Goal: Check status: Check status

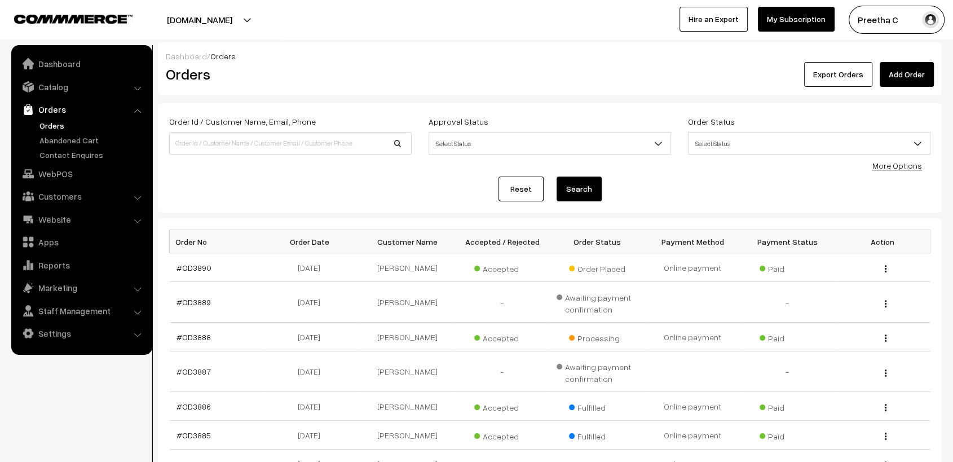
scroll to position [243, 0]
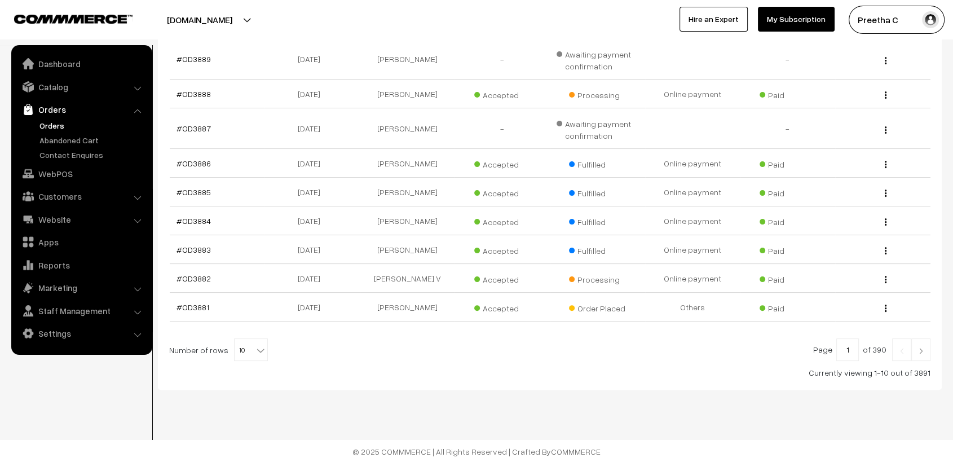
click at [920, 348] on img at bounding box center [921, 351] width 10 height 7
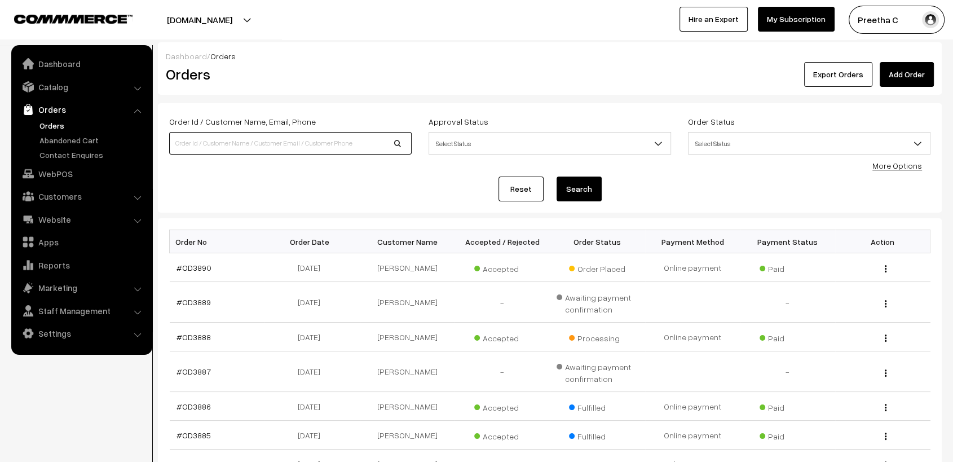
drag, startPoint x: 0, startPoint y: 0, endPoint x: 262, endPoint y: 148, distance: 301.4
click at [262, 148] on input at bounding box center [290, 143] width 243 height 23
type input "od3863"
click at [557, 177] on button "Search" at bounding box center [579, 189] width 45 height 25
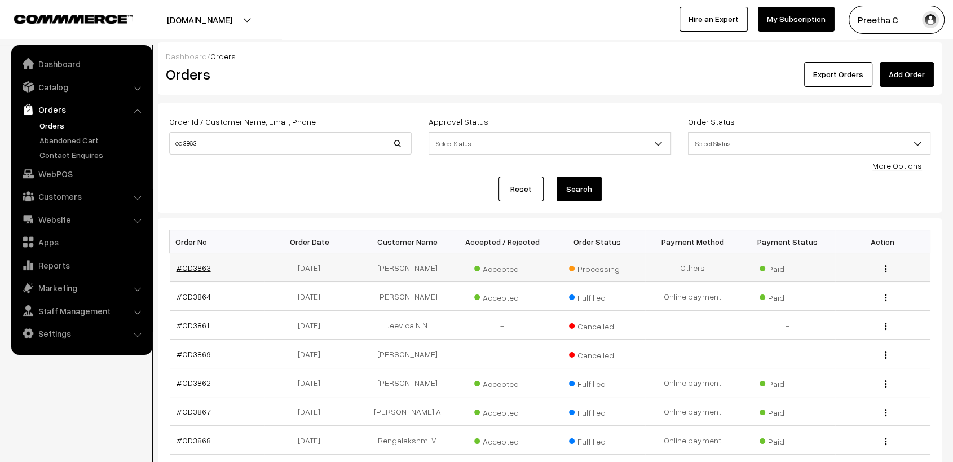
click at [192, 271] on link "#OD3863" at bounding box center [194, 268] width 34 height 10
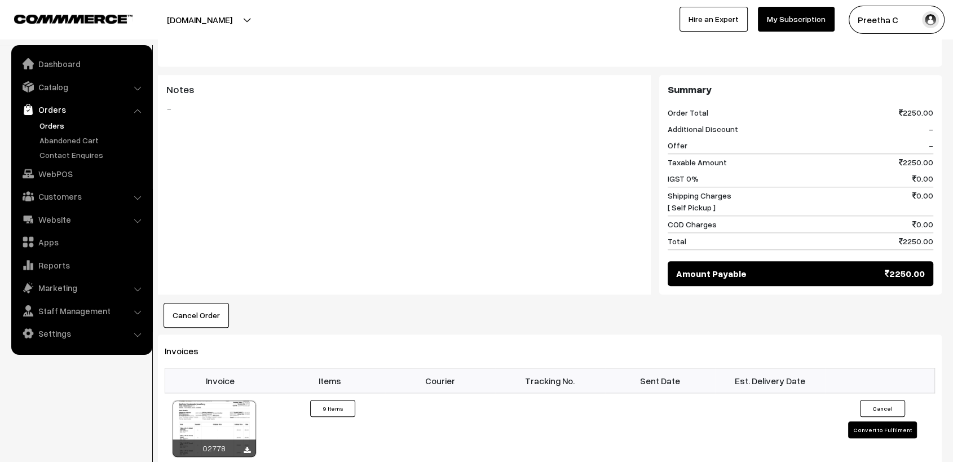
scroll to position [1316, 0]
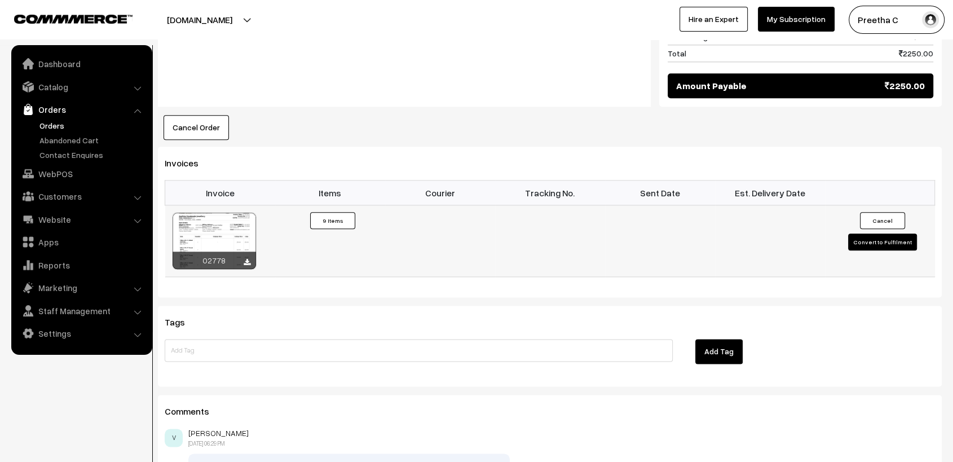
click at [235, 234] on div at bounding box center [214, 241] width 83 height 56
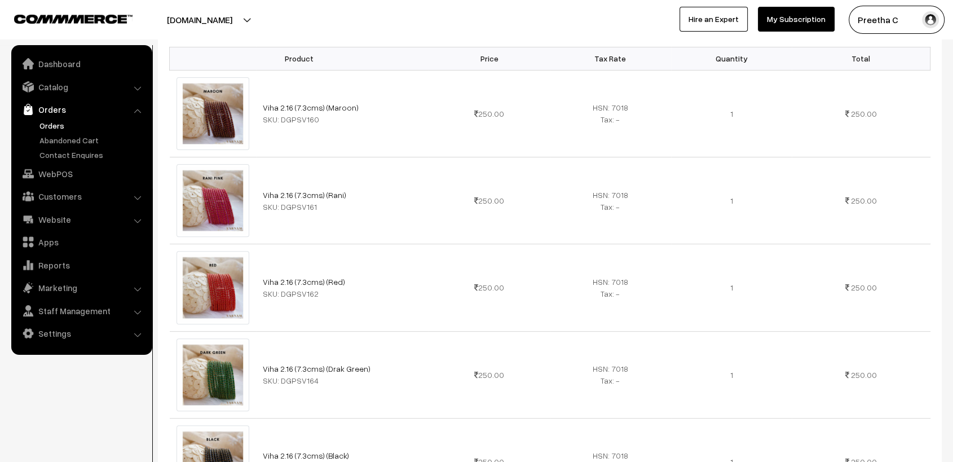
scroll to position [0, 0]
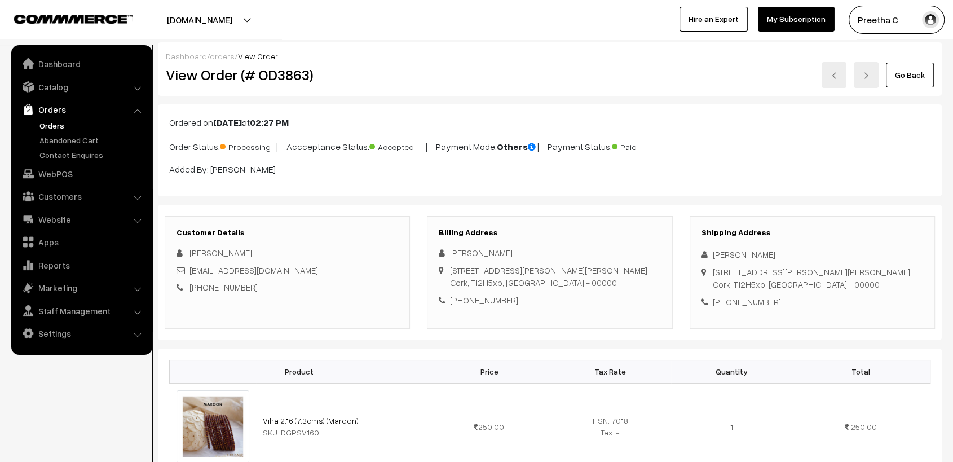
click at [931, 78] on link "Go Back" at bounding box center [910, 75] width 48 height 25
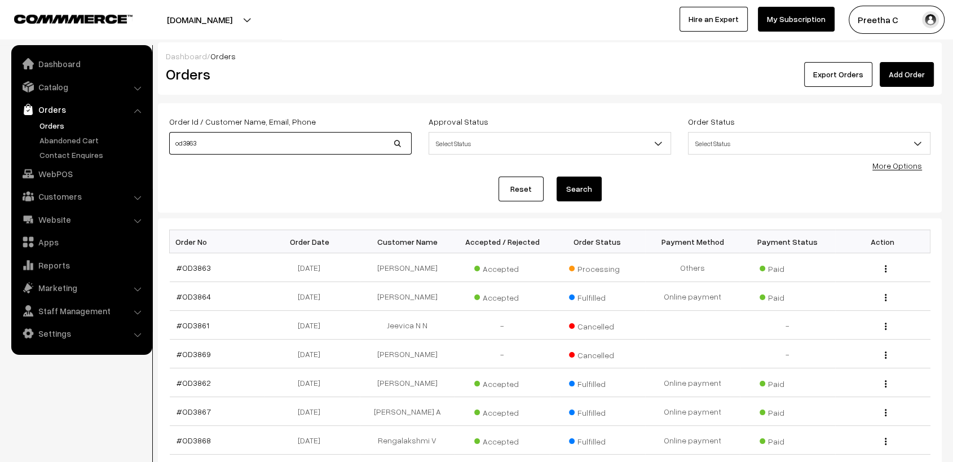
drag, startPoint x: 262, startPoint y: 151, endPoint x: 152, endPoint y: 146, distance: 110.1
click at [152, 146] on div "Dashboard / Orders Orders Export Orders Add Order Order Id / Customer Name, Ema…" at bounding box center [476, 325] width 953 height 567
click at [523, 182] on link "Reset" at bounding box center [521, 189] width 45 height 25
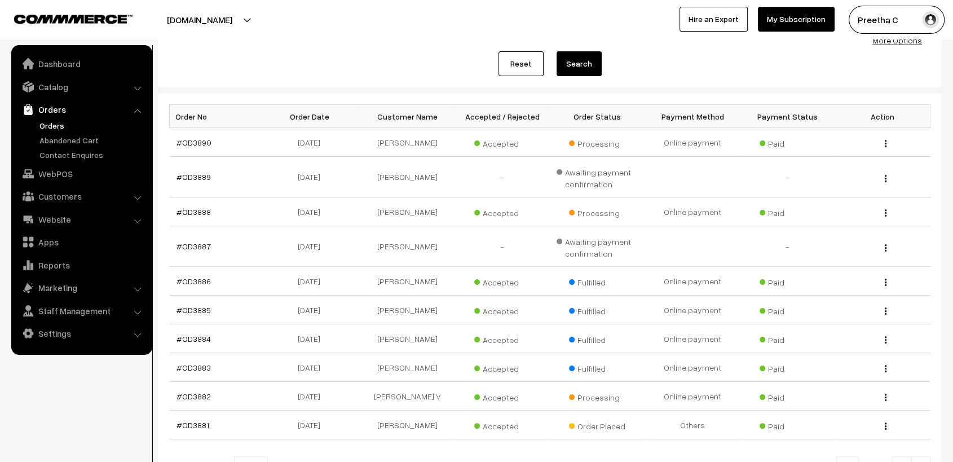
scroll to position [188, 0]
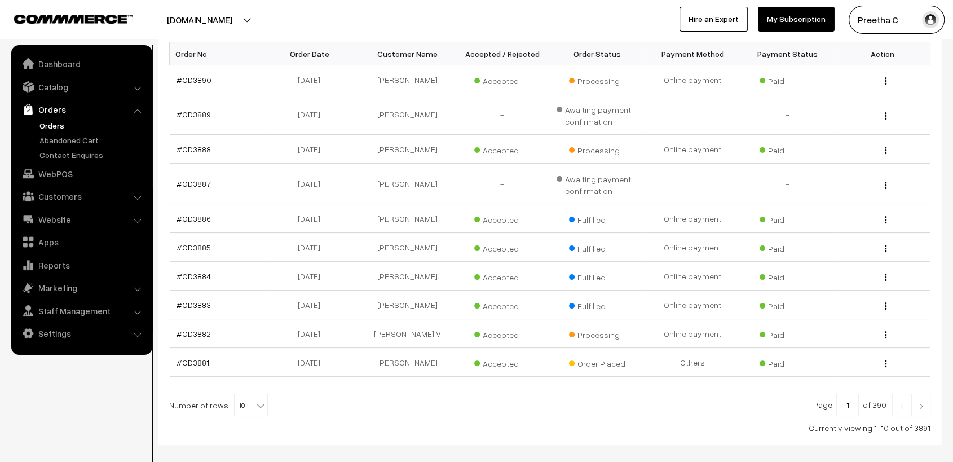
click at [921, 407] on img at bounding box center [921, 406] width 10 height 7
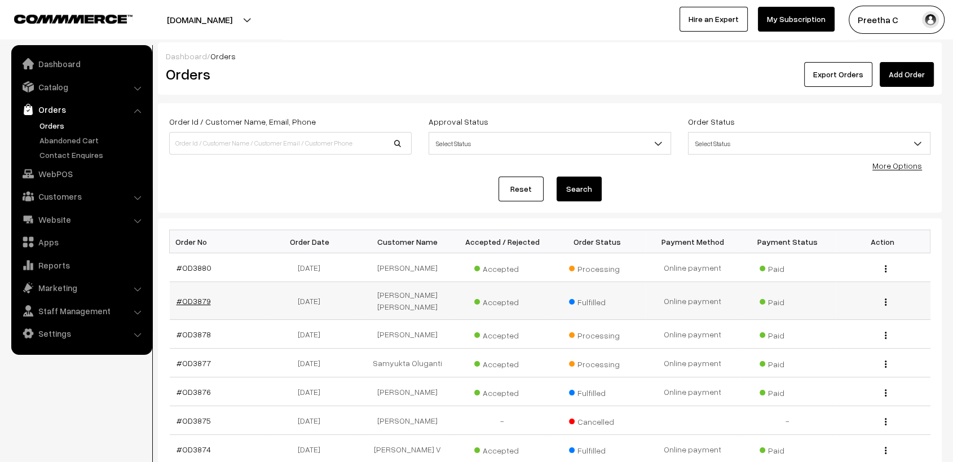
click at [199, 296] on link "#OD3879" at bounding box center [194, 301] width 34 height 10
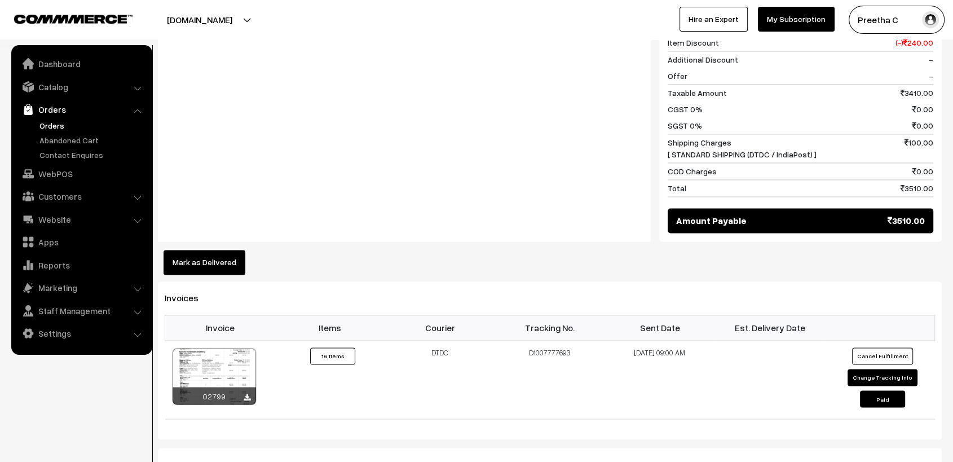
scroll to position [1818, 0]
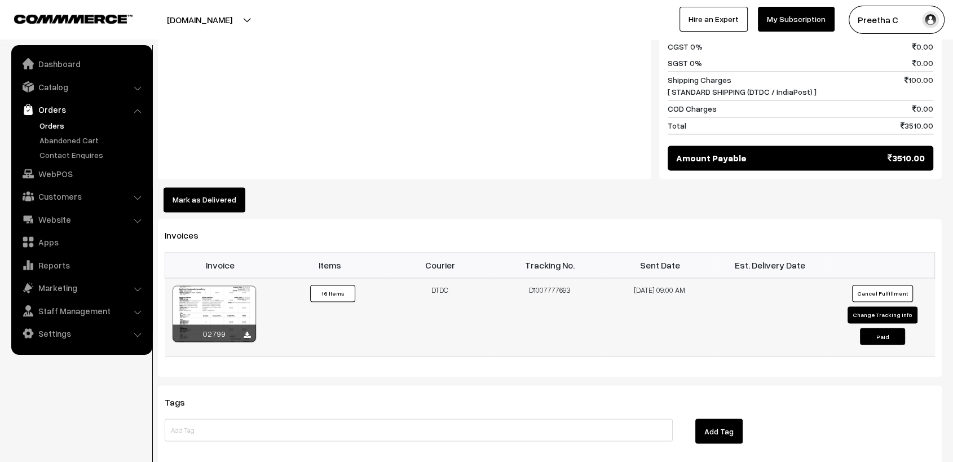
drag, startPoint x: 527, startPoint y: 287, endPoint x: 584, endPoint y: 287, distance: 57.0
click at [584, 287] on td "D1007777693" at bounding box center [550, 317] width 110 height 78
copy td "D1007777693"
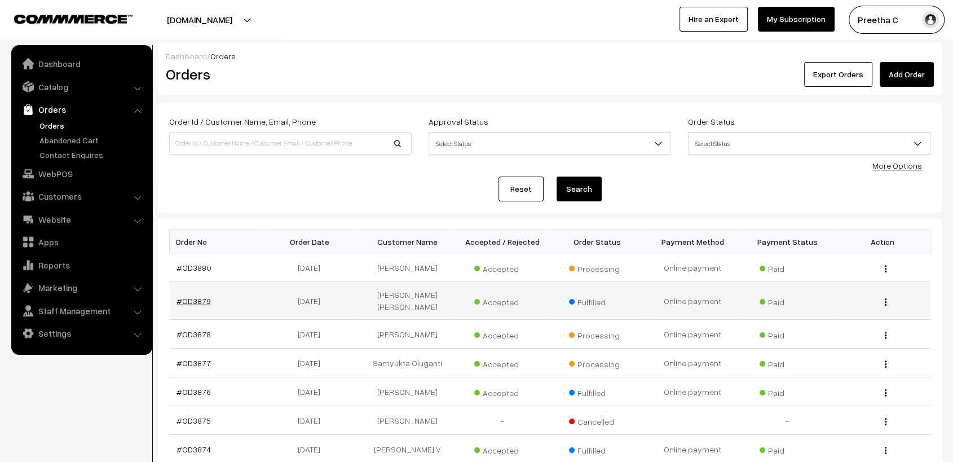
click at [205, 296] on link "#OD3879" at bounding box center [194, 301] width 34 height 10
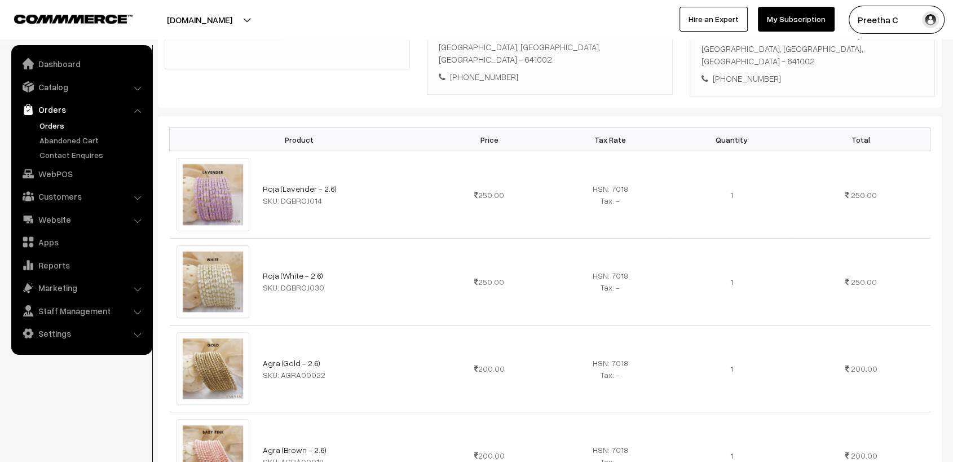
scroll to position [125, 0]
